Goal: Task Accomplishment & Management: Complete application form

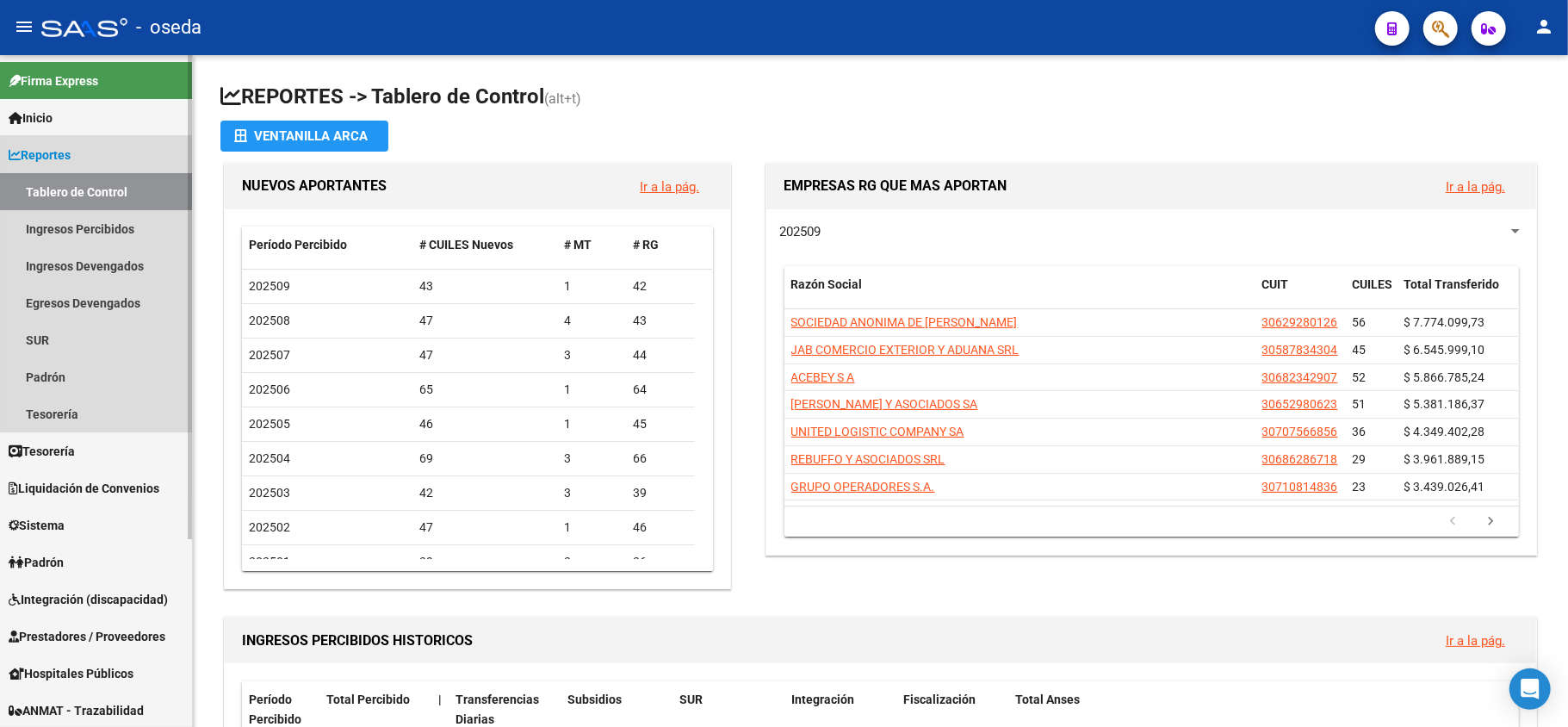
click at [42, 145] on span "Reportes" at bounding box center [39, 155] width 62 height 19
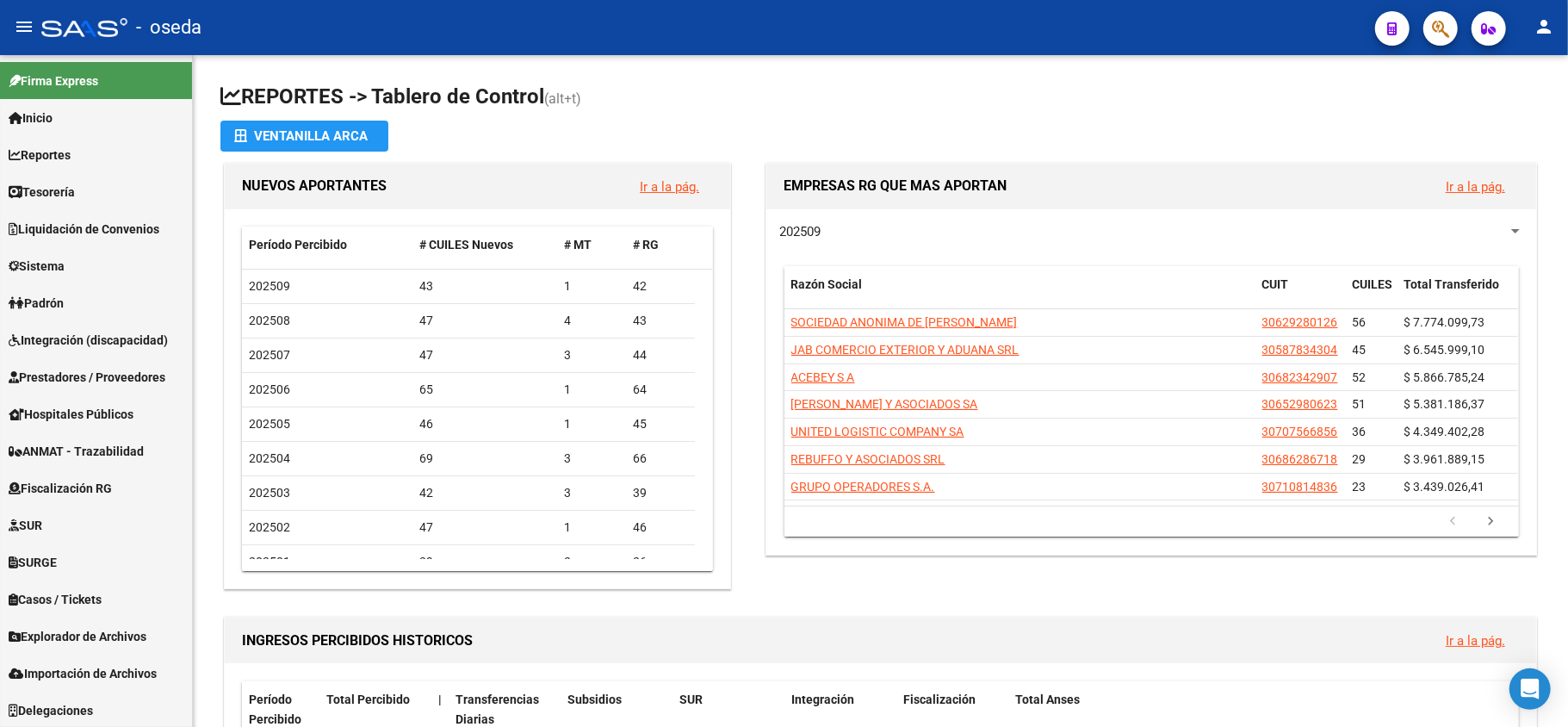
click at [1440, 28] on icon "button" at bounding box center [1441, 29] width 17 height 20
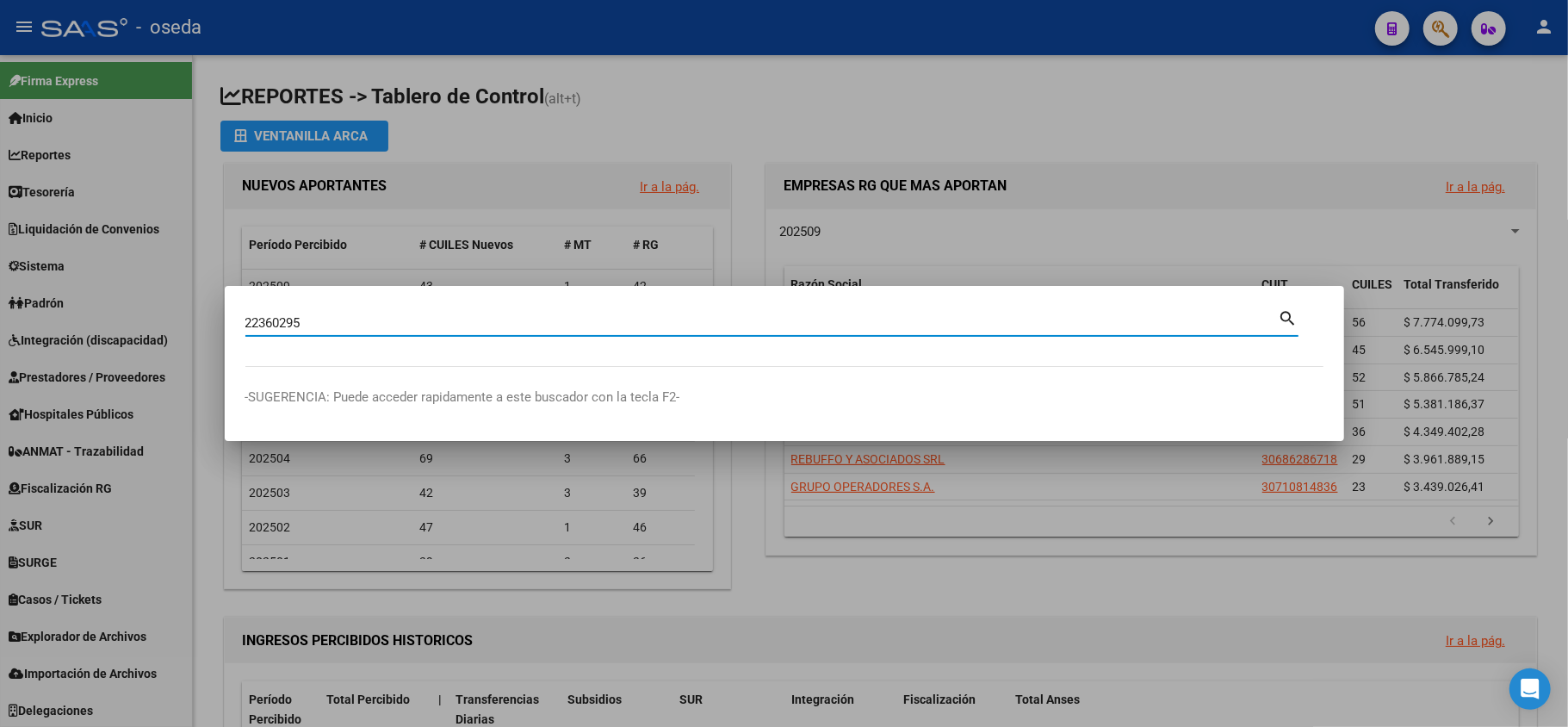
type input "22360295"
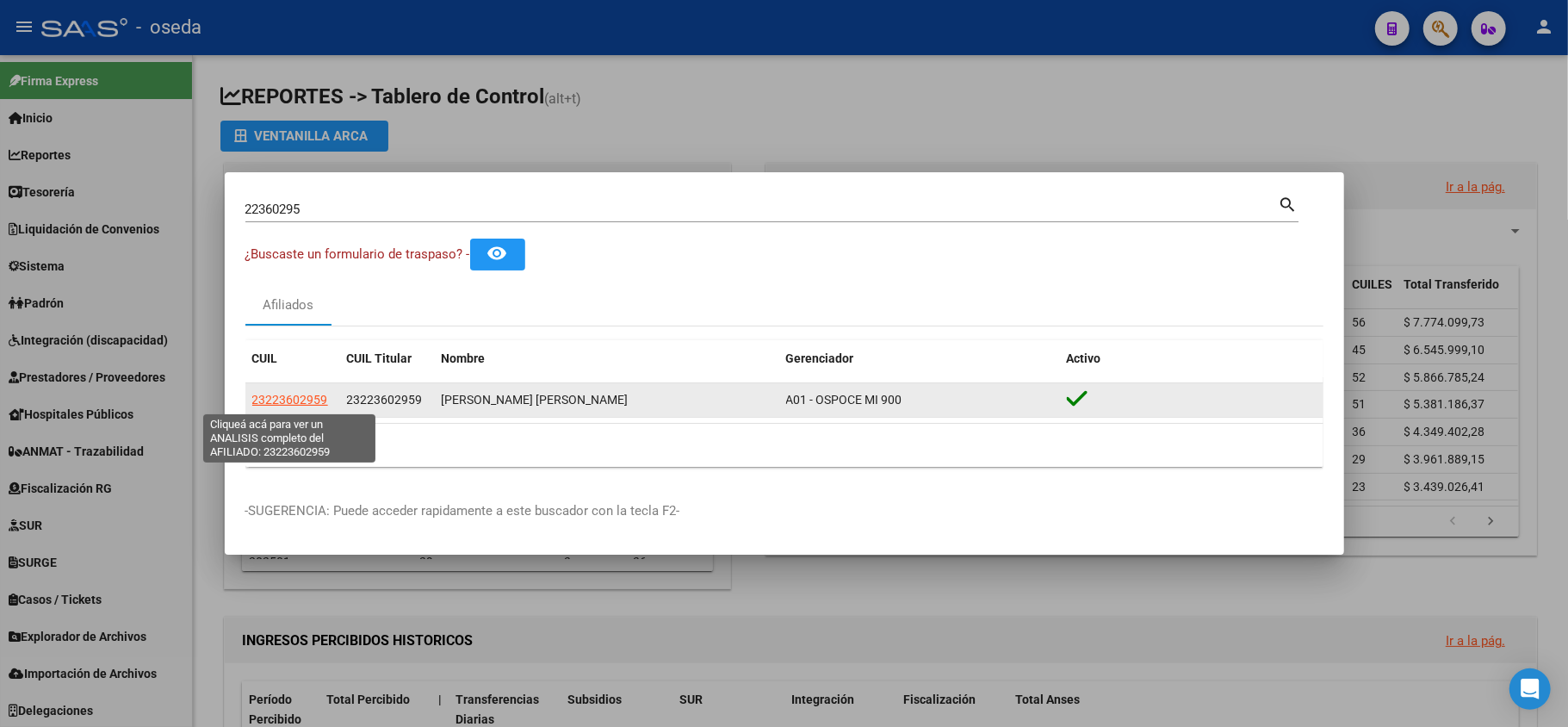
click at [298, 403] on span "23223602959" at bounding box center [290, 400] width 76 height 14
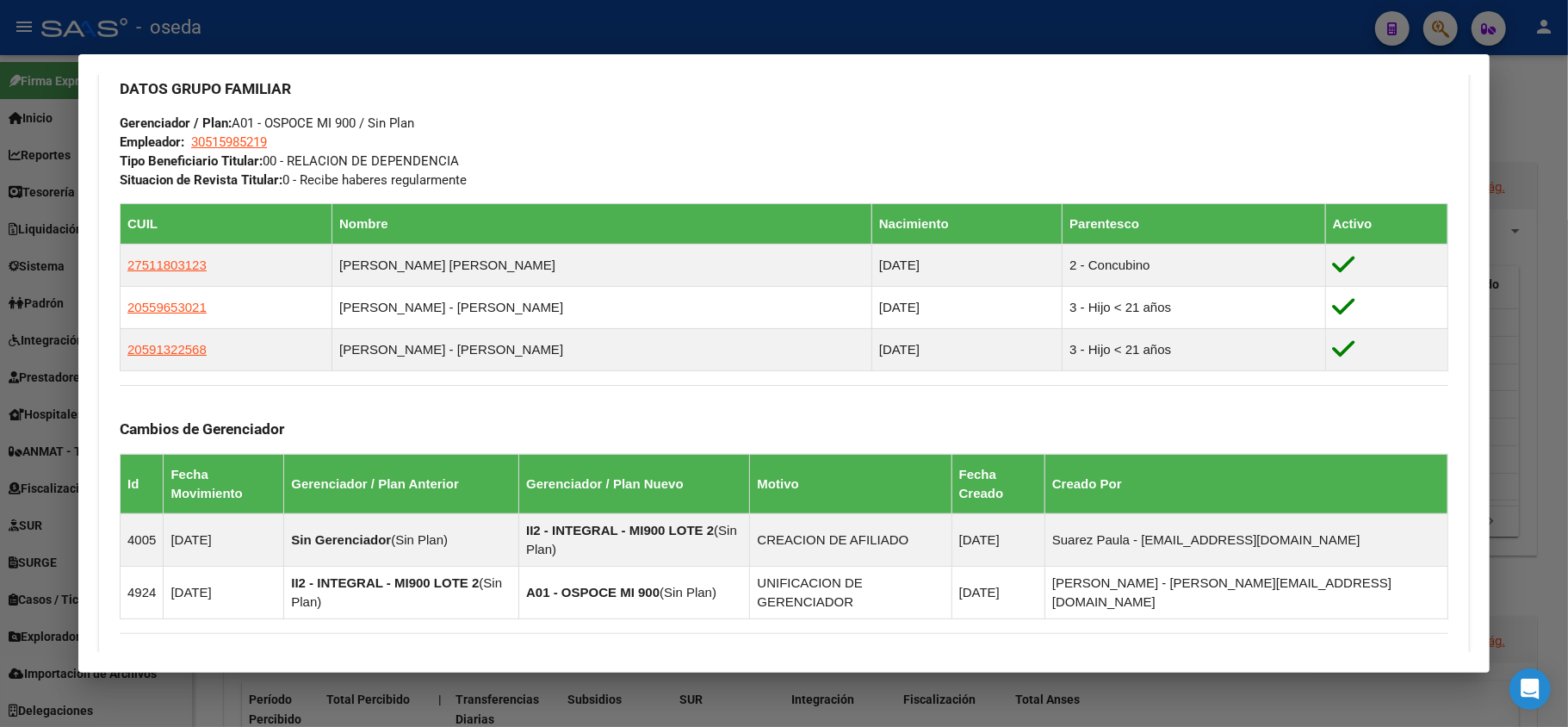
scroll to position [984, 0]
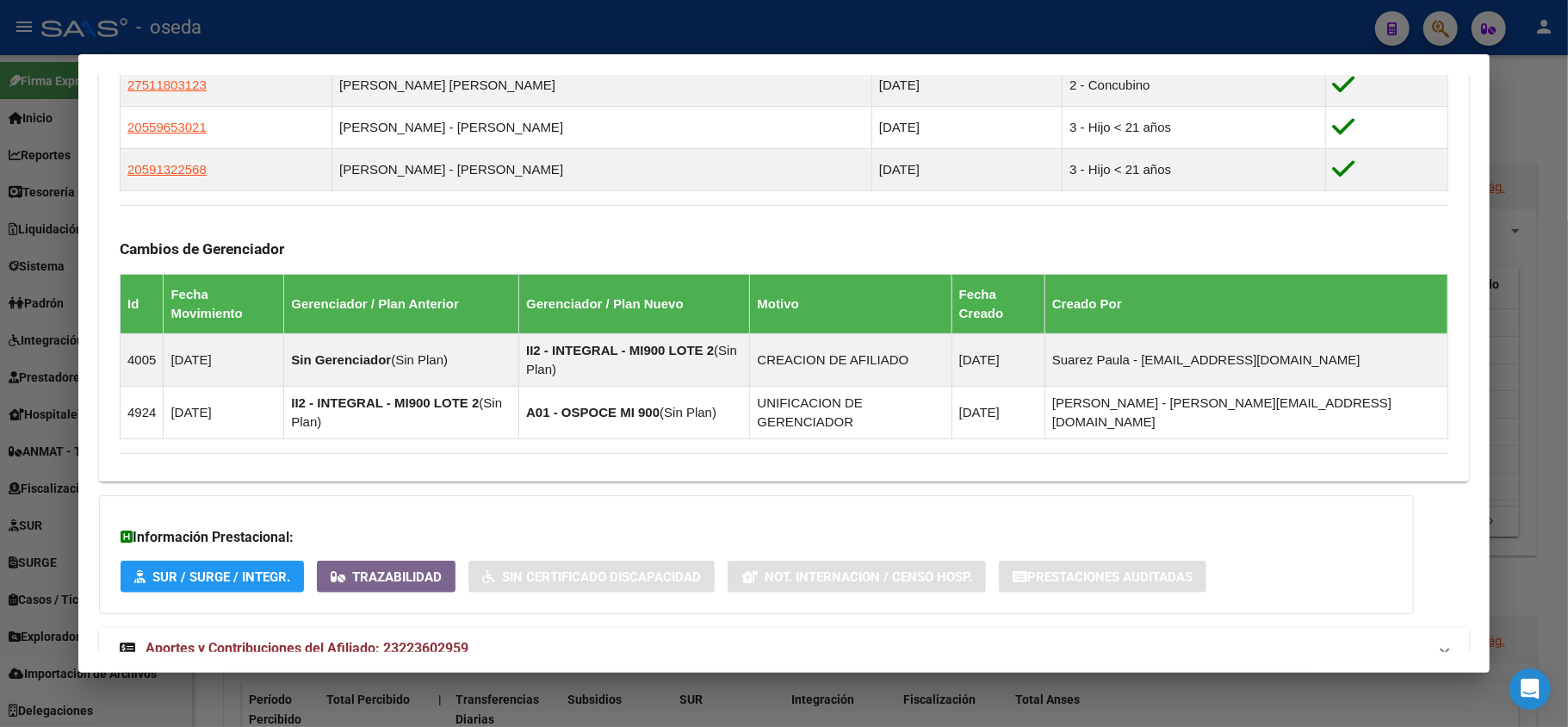
click at [406, 629] on mat-expansion-panel-header "Aportes y Contribuciones del Afiliado: 23223602959" at bounding box center [784, 650] width 1370 height 42
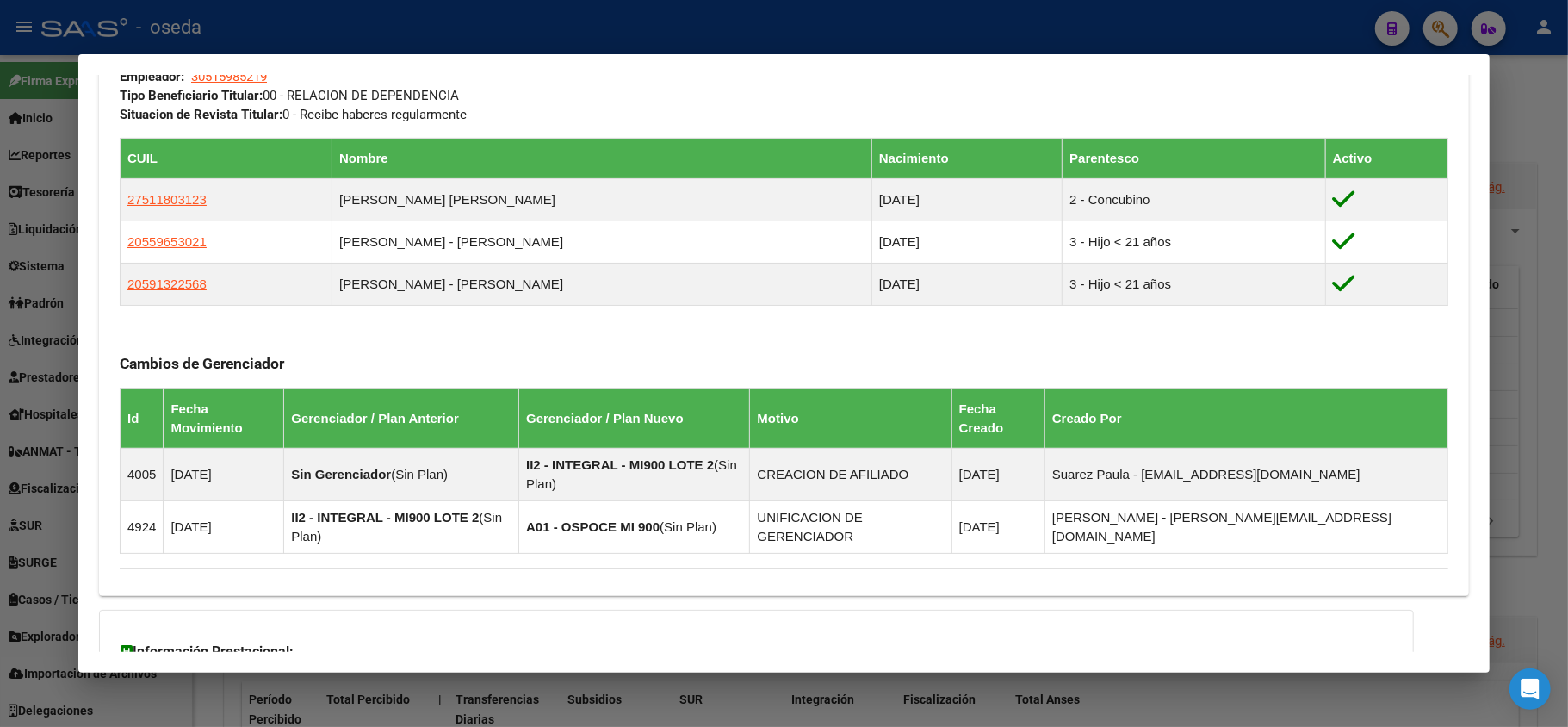
scroll to position [755, 0]
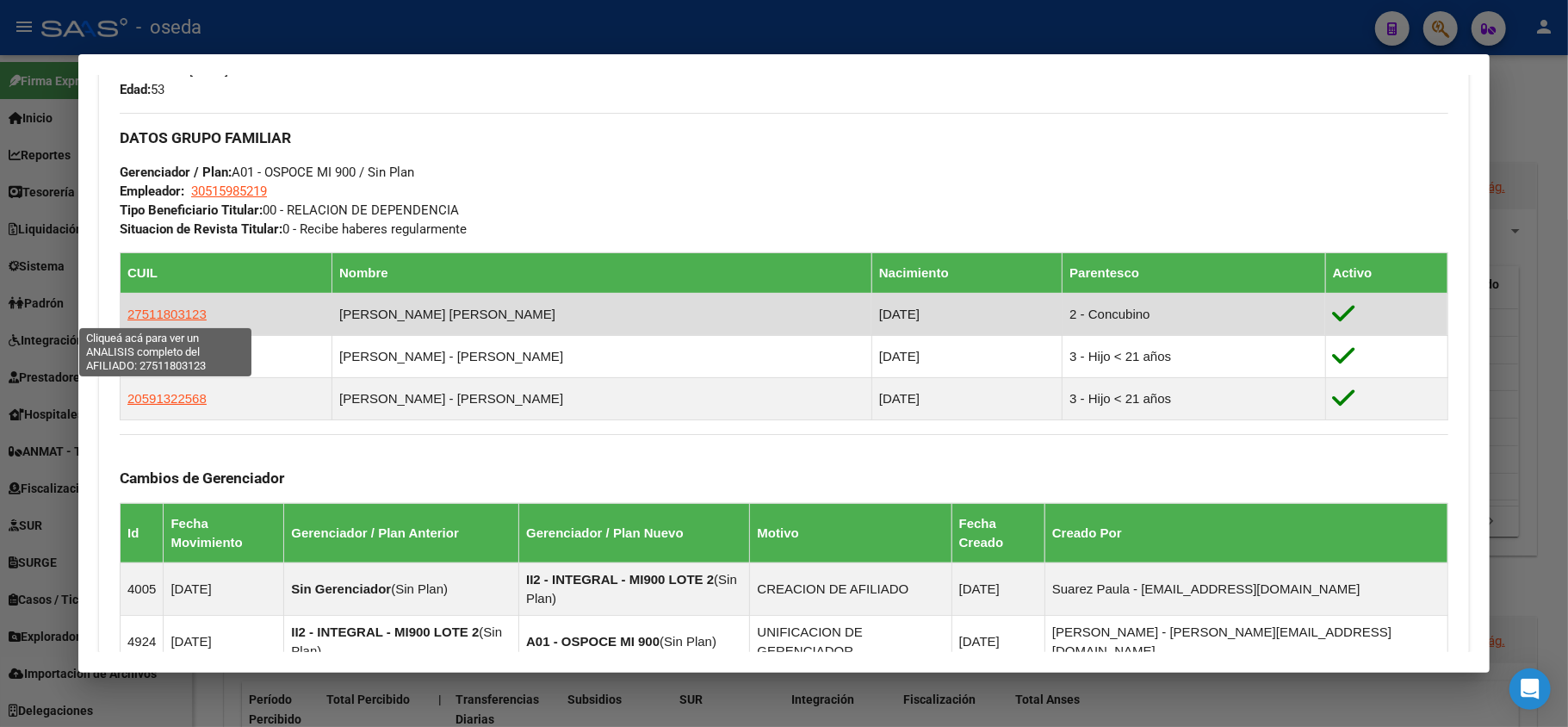
click at [169, 317] on span "27511803123" at bounding box center [166, 313] width 79 height 15
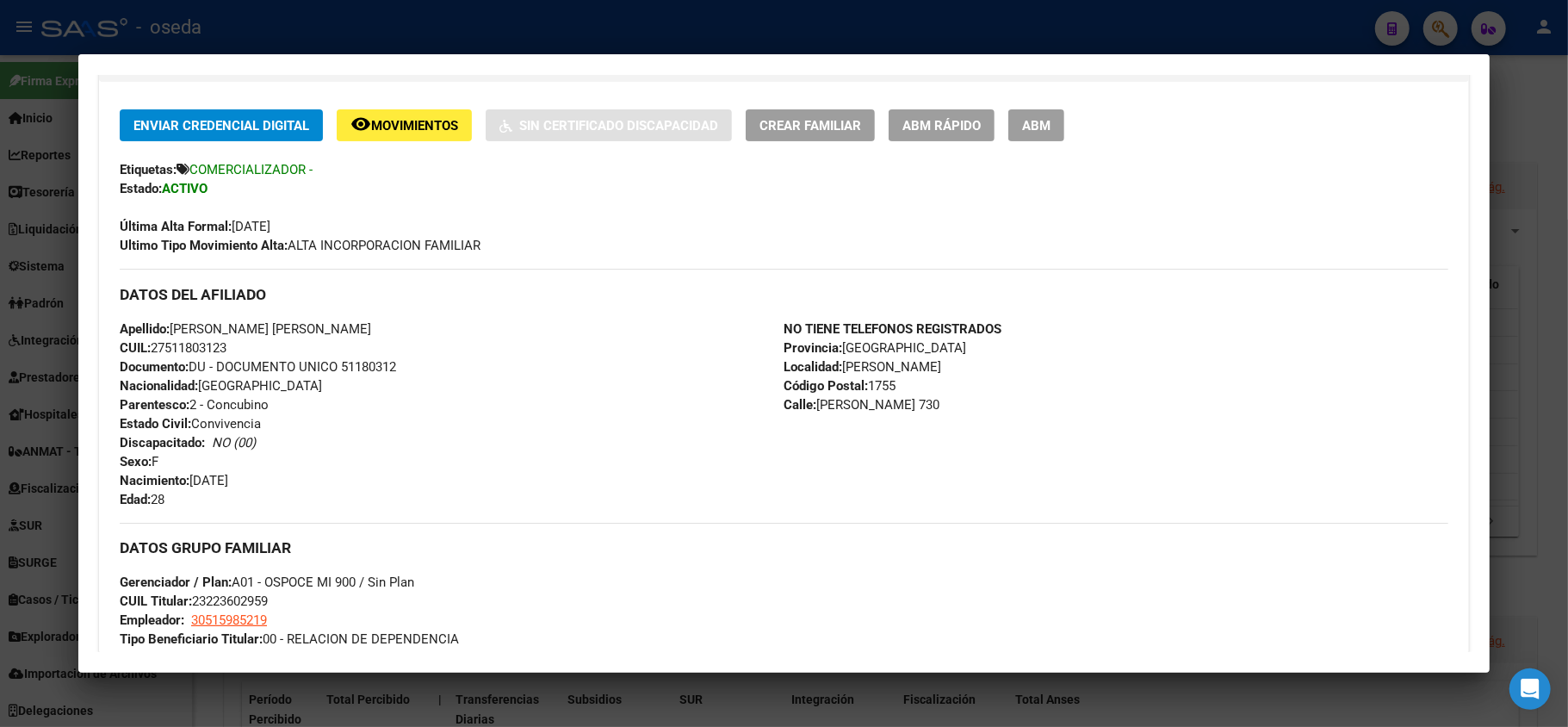
scroll to position [574, 0]
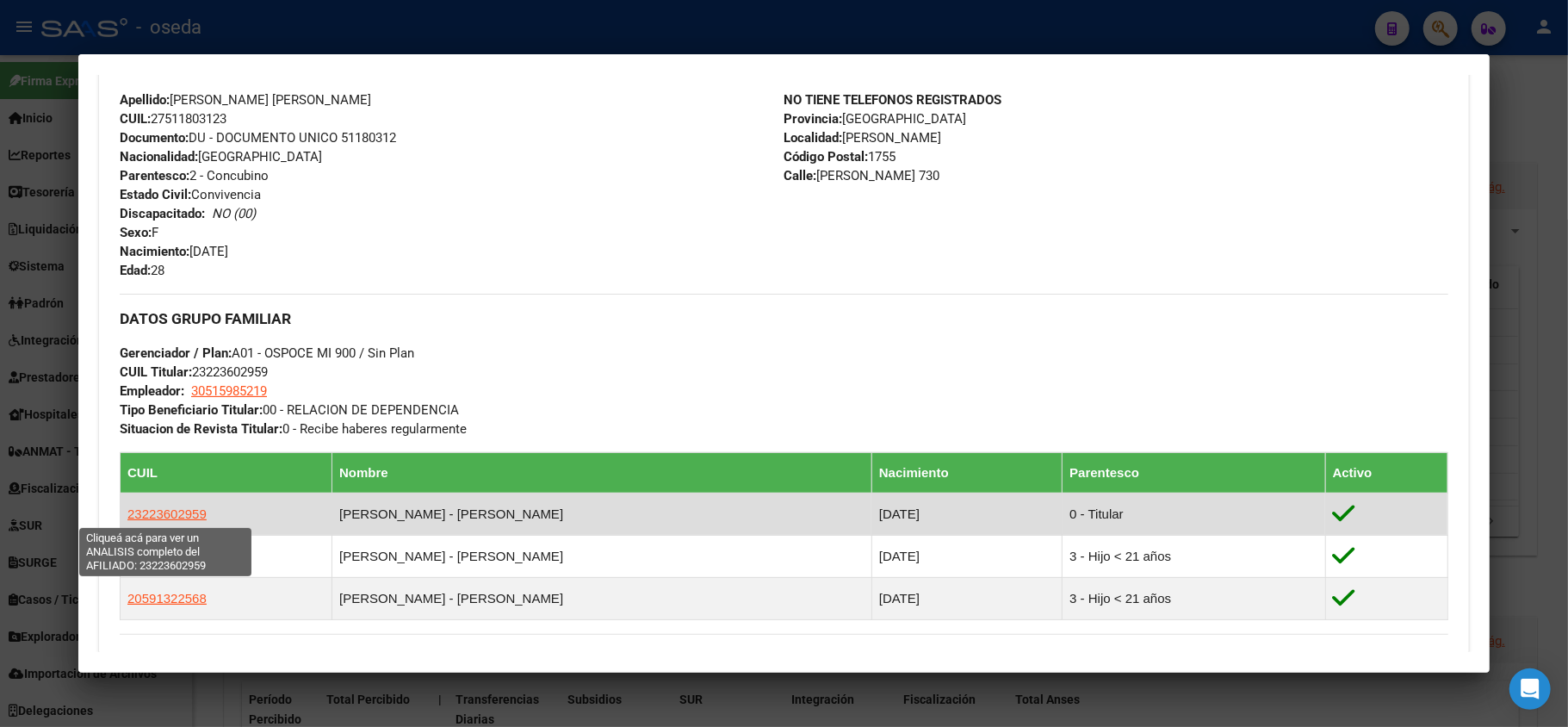
click at [150, 515] on span "23223602959" at bounding box center [166, 514] width 79 height 15
type textarea "23223602959"
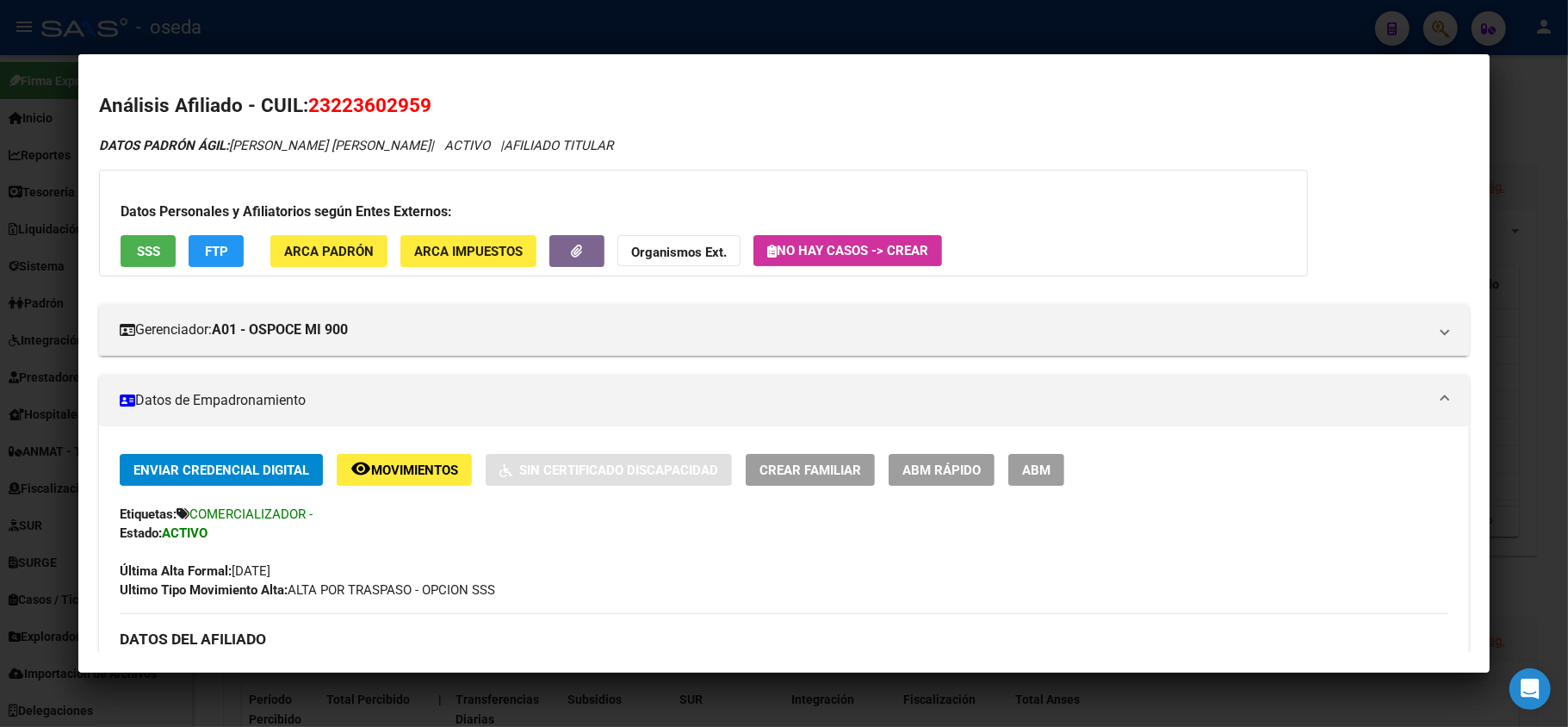
click at [1044, 479] on button "ABM" at bounding box center [1036, 470] width 56 height 32
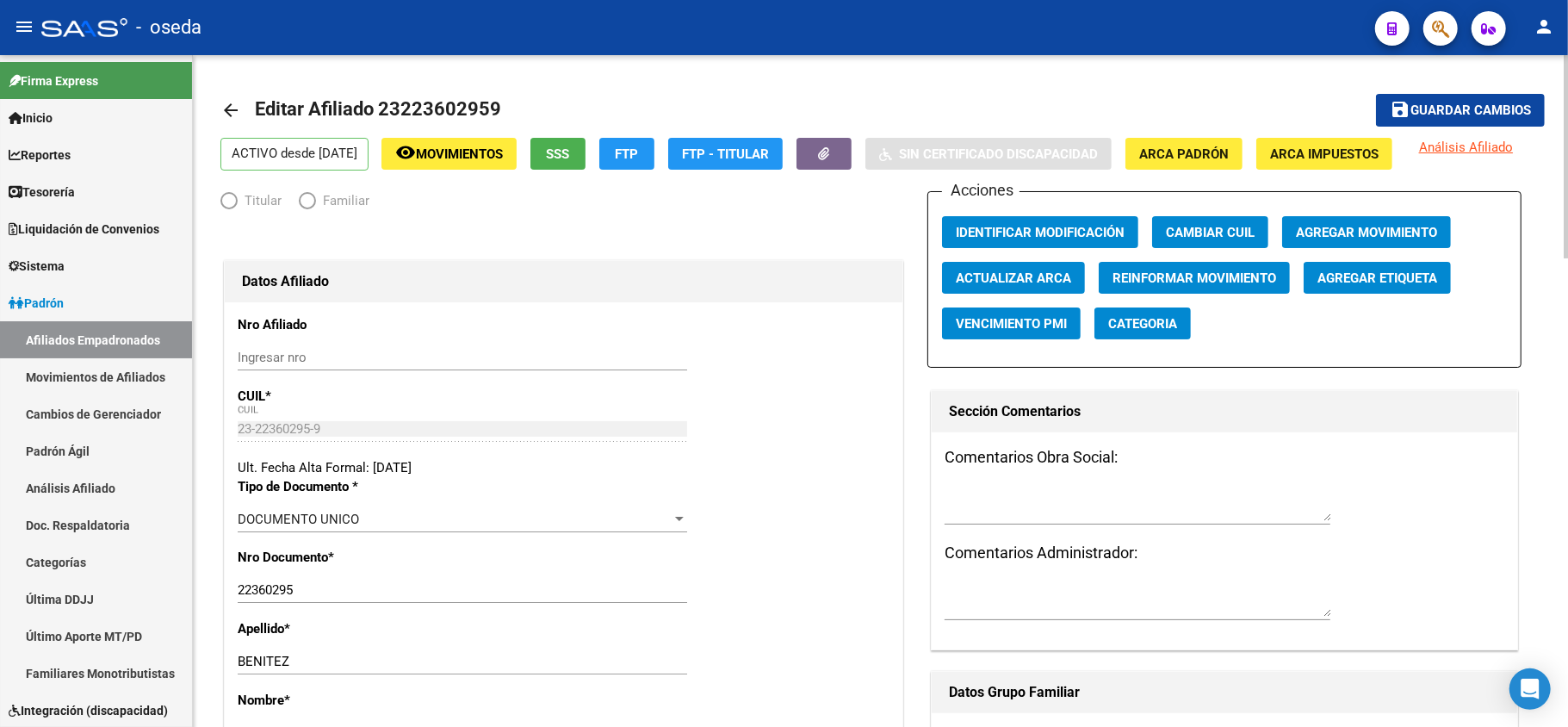
radio input "true"
type input "30-51598521-9"
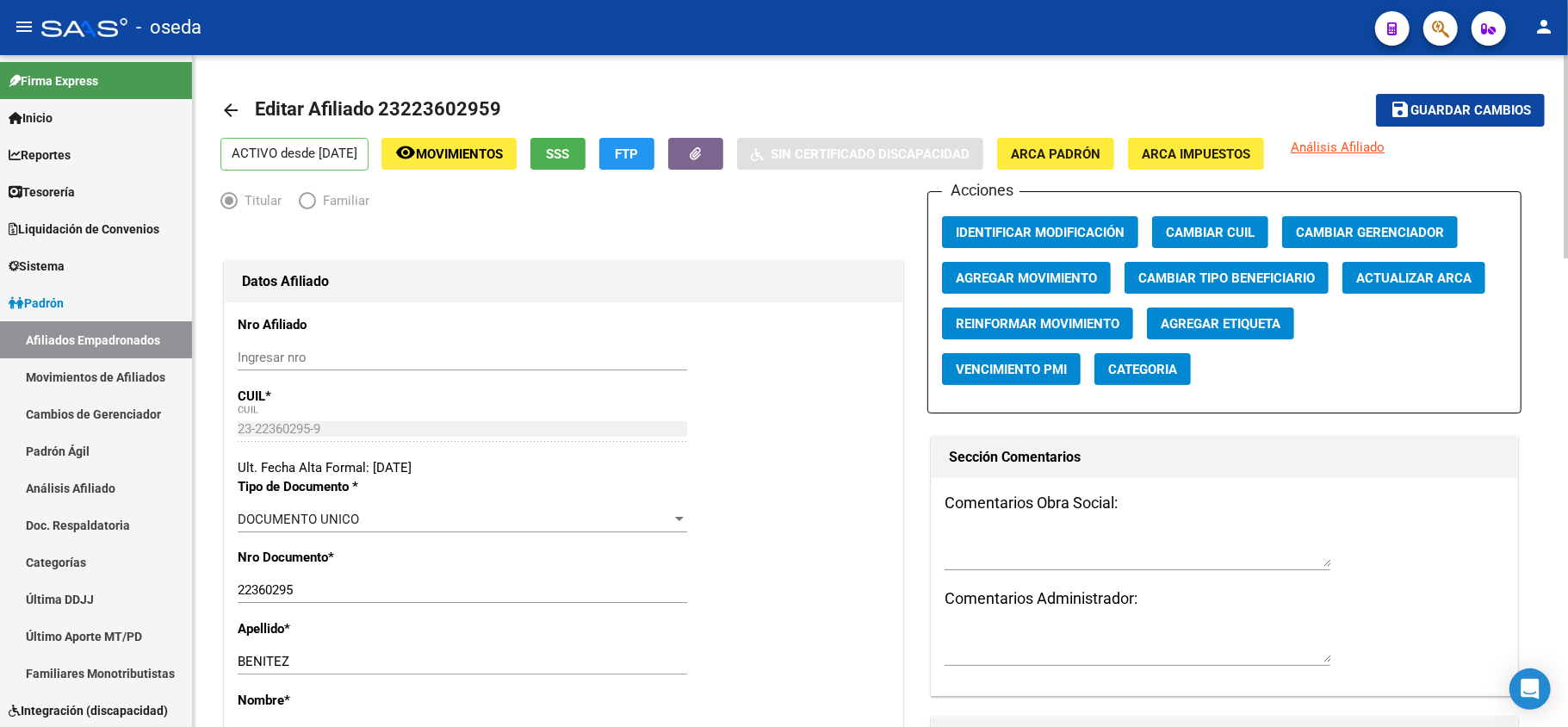
click at [231, 109] on mat-icon "arrow_back" at bounding box center [231, 111] width 21 height 21
